Goal: Check status

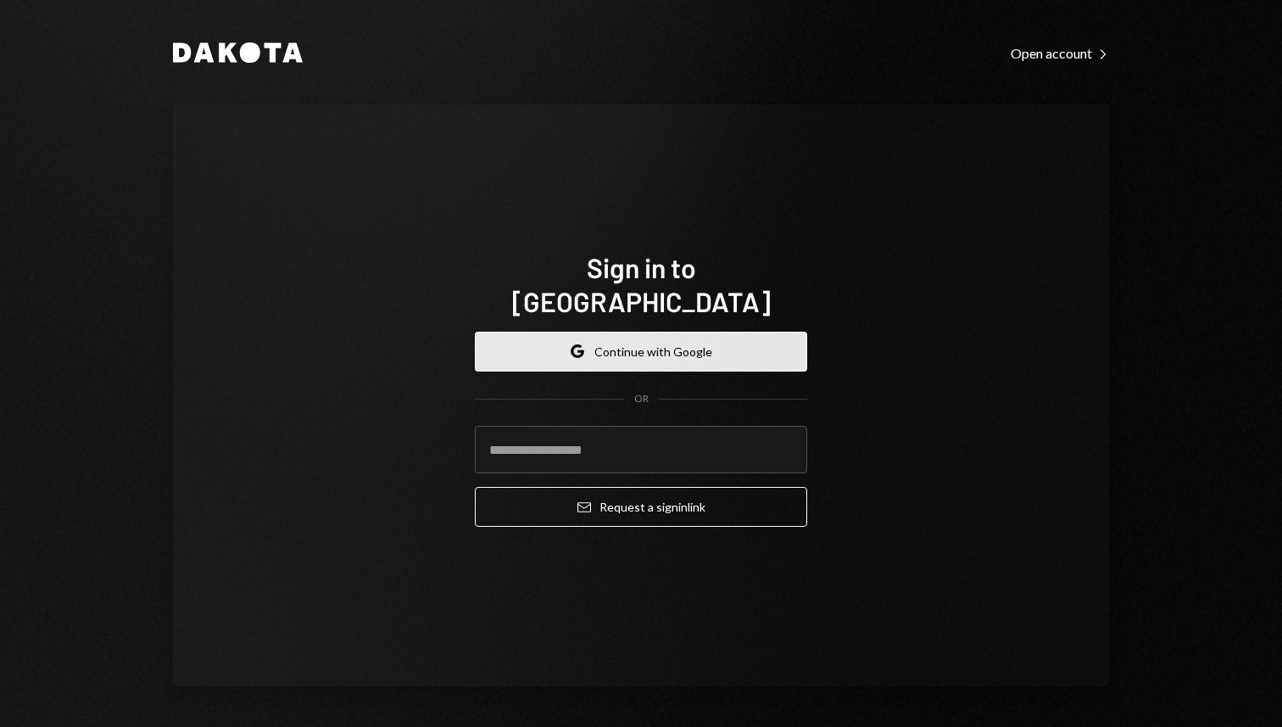
click at [704, 332] on button "Google Continue with Google" at bounding box center [641, 352] width 332 height 40
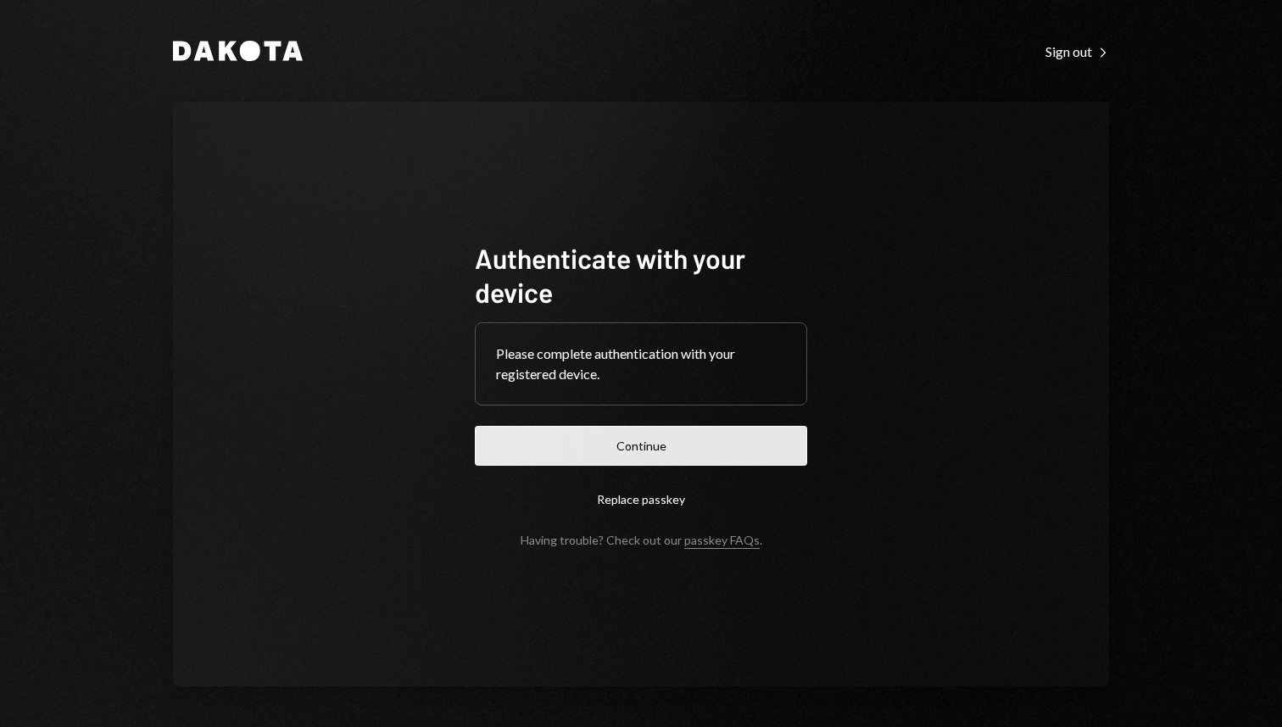
click at [669, 441] on button "Continue" at bounding box center [641, 446] width 332 height 40
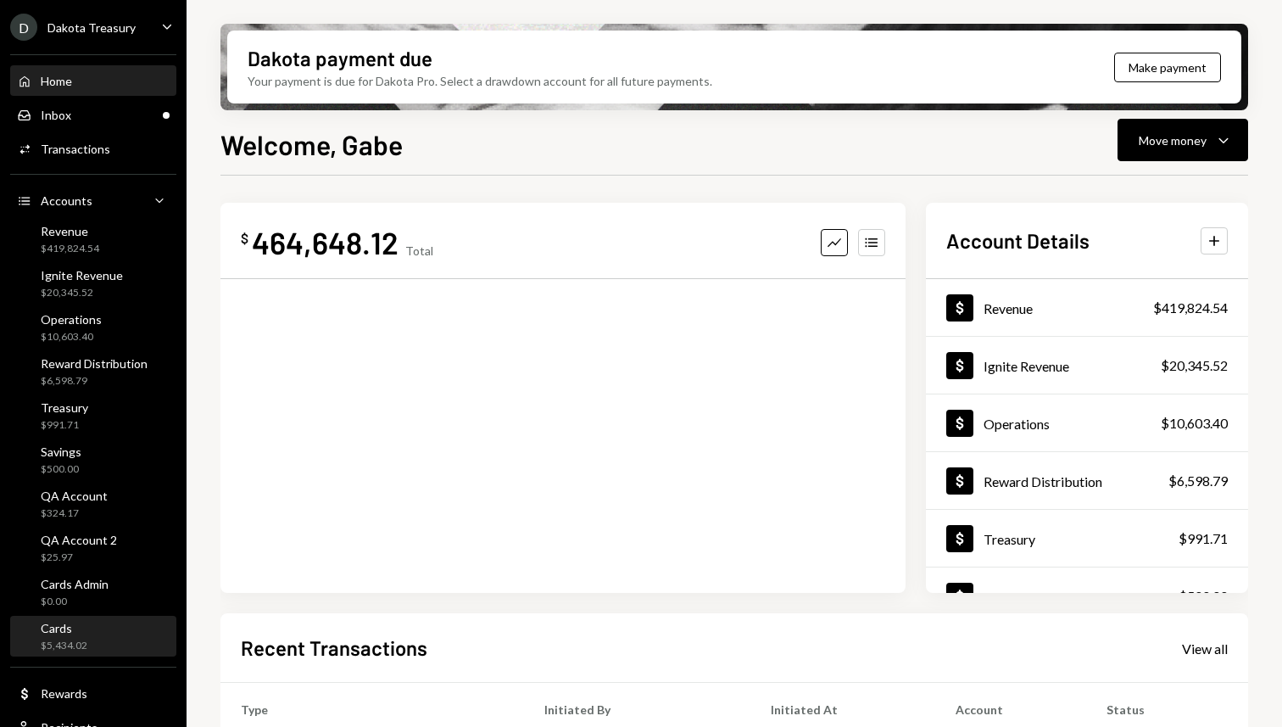
click at [84, 646] on div "$5,434.02" at bounding box center [64, 646] width 47 height 14
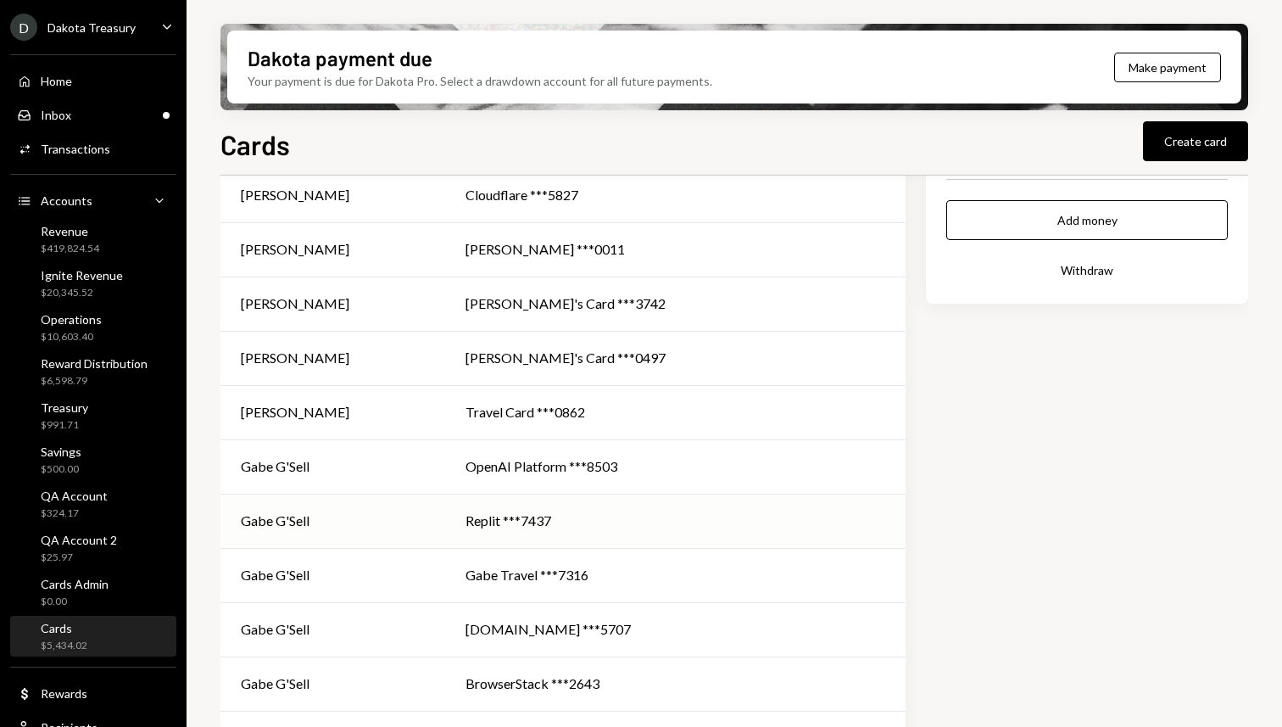
scroll to position [181, 0]
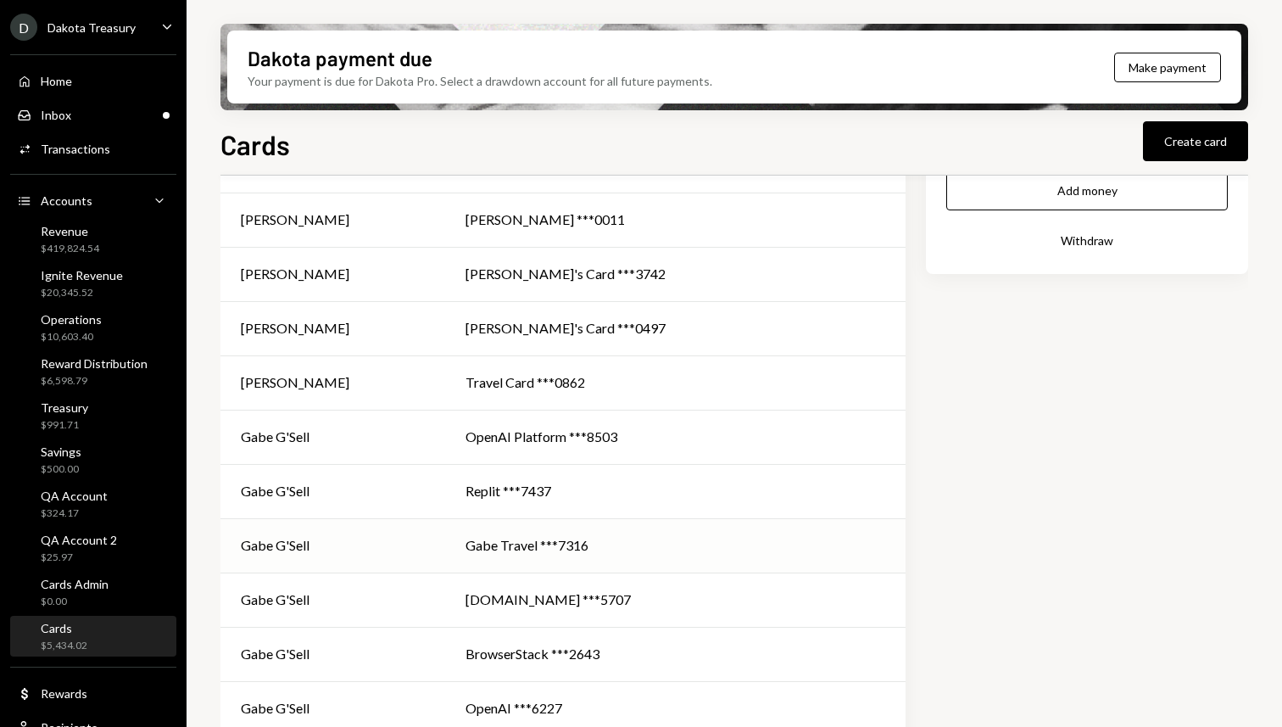
click at [484, 545] on td "Gabe Travel ***7316" at bounding box center [675, 545] width 461 height 54
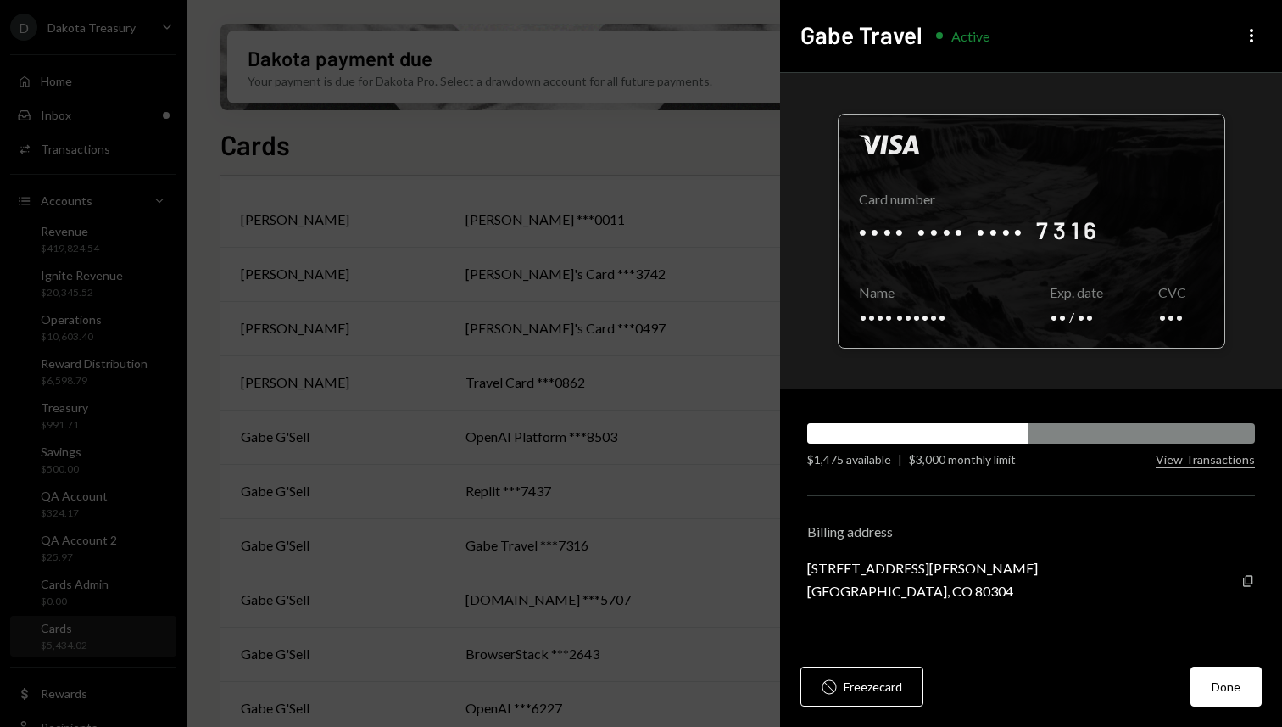
click at [1027, 220] on div at bounding box center [1032, 230] width 386 height 233
